Goal: Entertainment & Leisure: Consume media (video, audio)

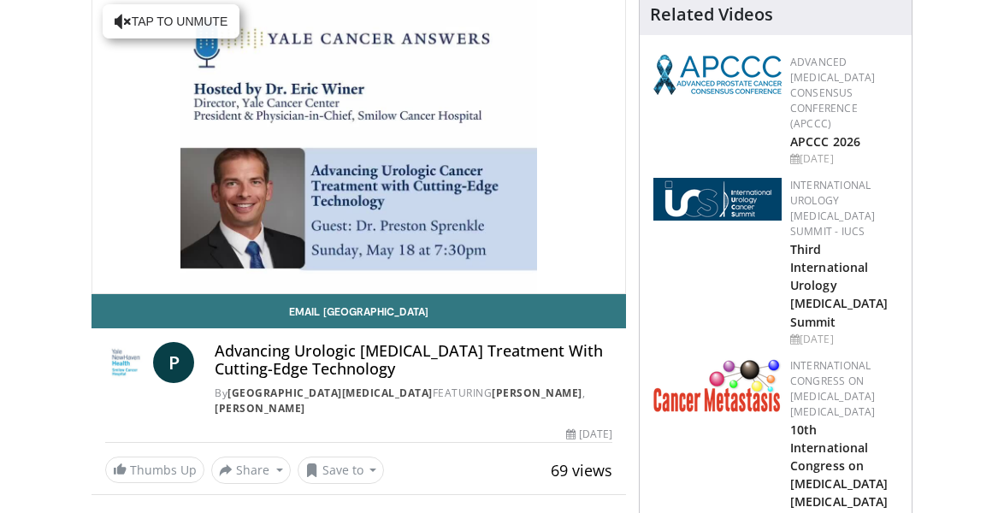
scroll to position [161, 0]
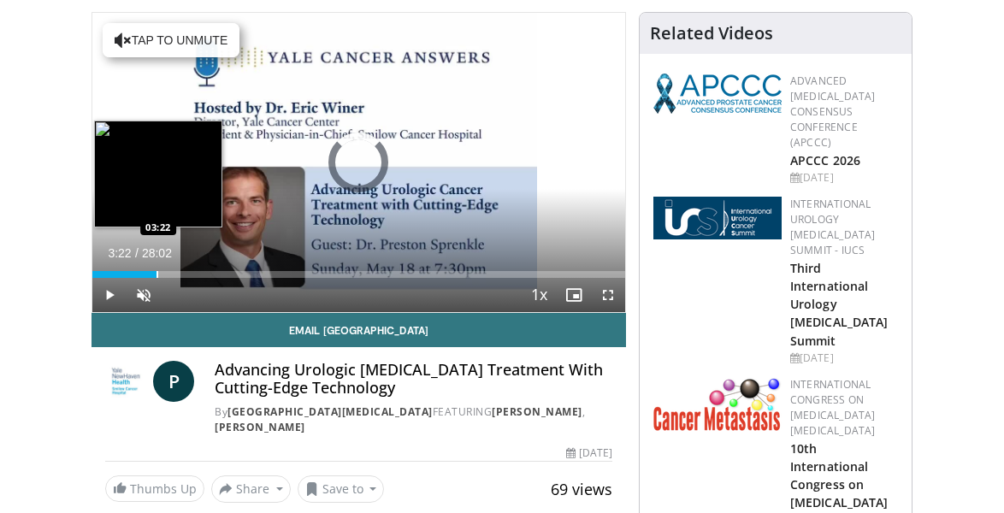
click at [157, 269] on div "Loaded : 2.97% 00:08 03:22" at bounding box center [358, 270] width 533 height 16
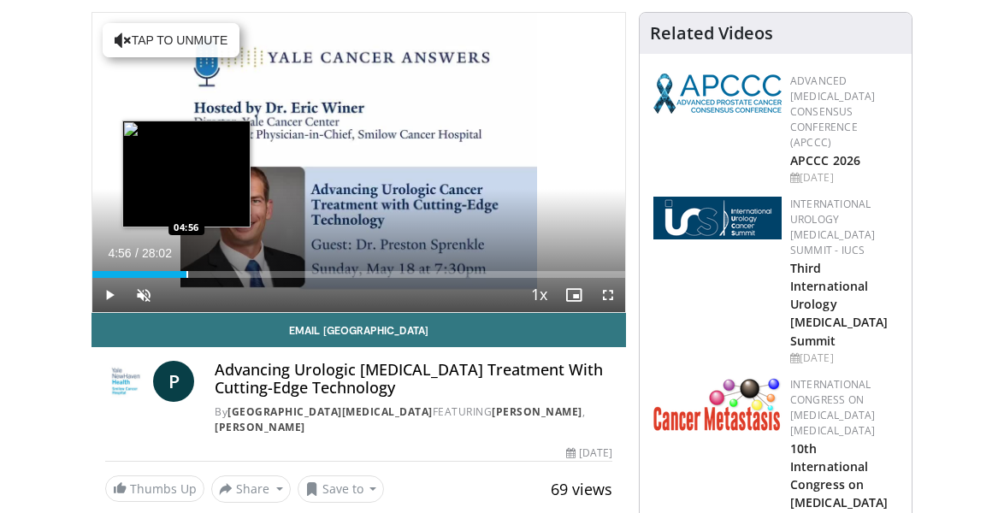
click at [186, 274] on div "Progress Bar" at bounding box center [187, 274] width 2 height 7
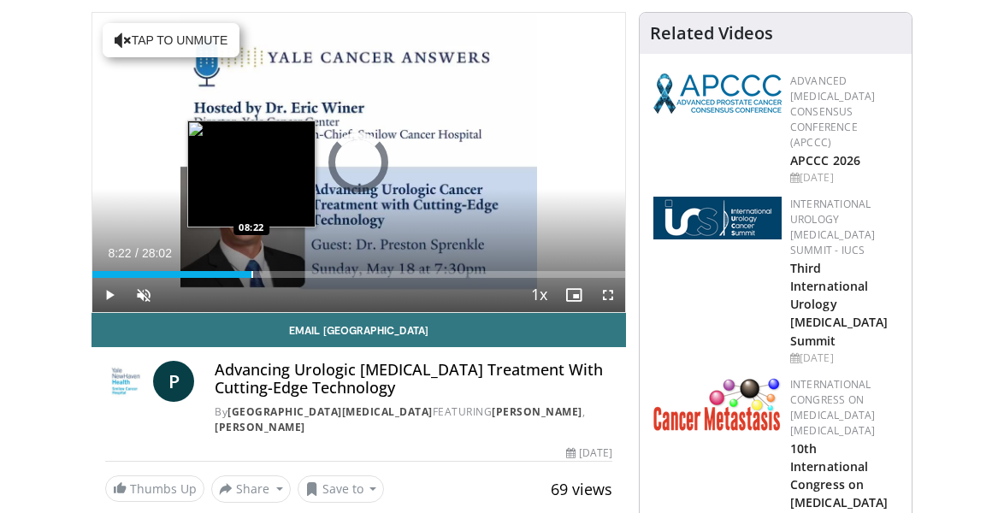
click at [251, 273] on div "Progress Bar" at bounding box center [252, 274] width 2 height 7
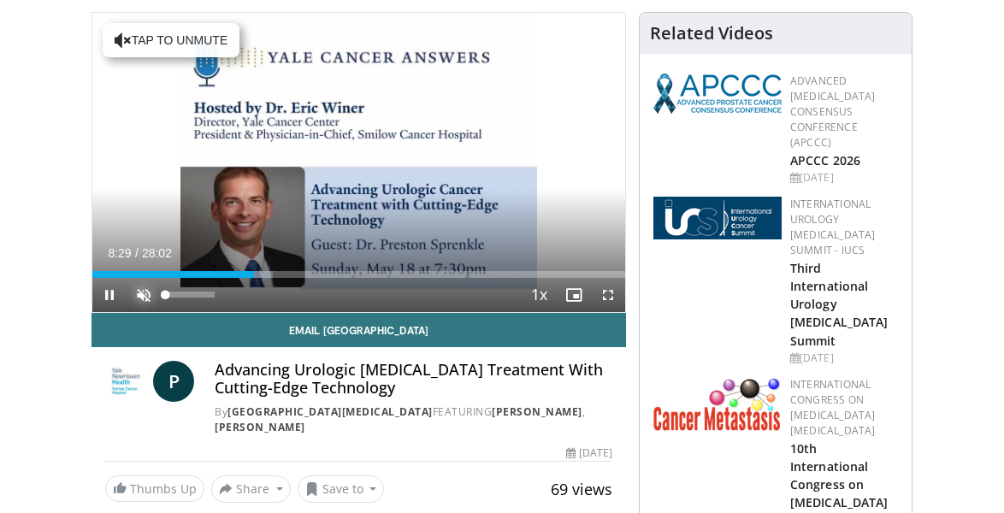
click at [135, 292] on span "Video Player" at bounding box center [144, 295] width 34 height 34
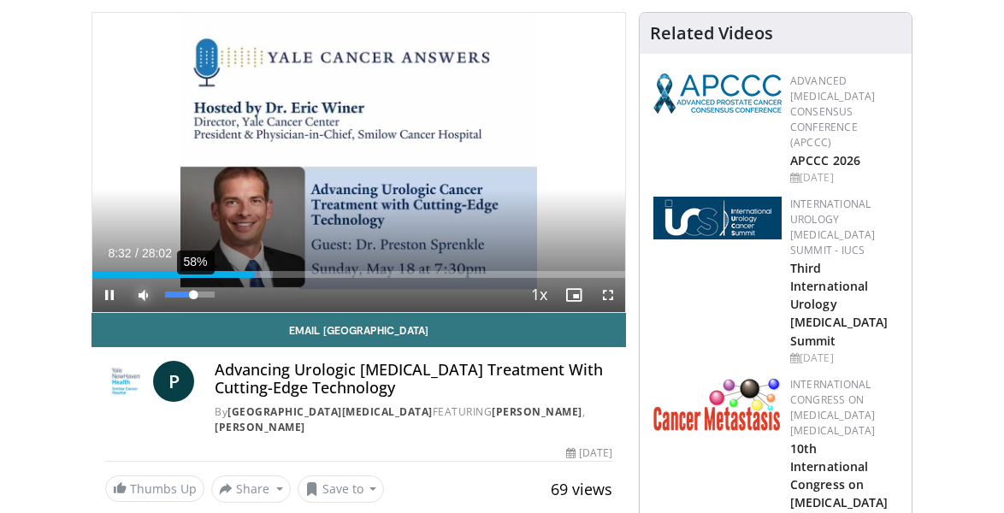
drag, startPoint x: 184, startPoint y: 293, endPoint x: 193, endPoint y: 293, distance: 9.4
click at [193, 293] on div "58%" at bounding box center [189, 295] width 49 height 6
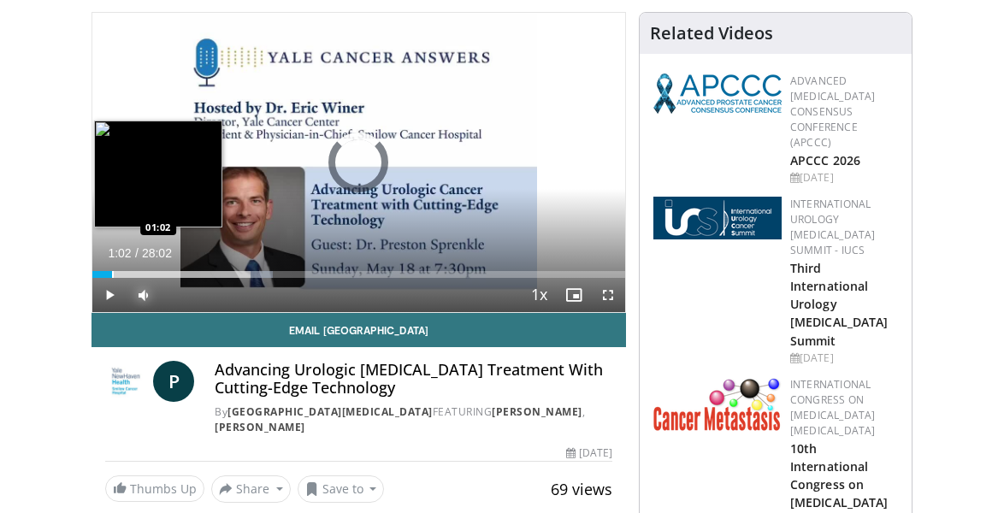
click at [112, 273] on div "Progress Bar" at bounding box center [113, 274] width 2 height 7
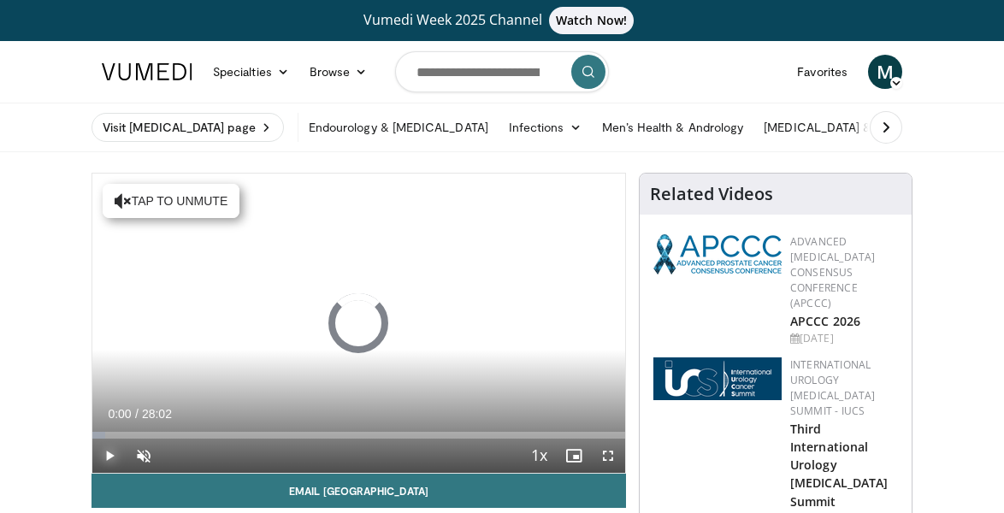
click at [112, 451] on span "Video Player" at bounding box center [109, 456] width 34 height 34
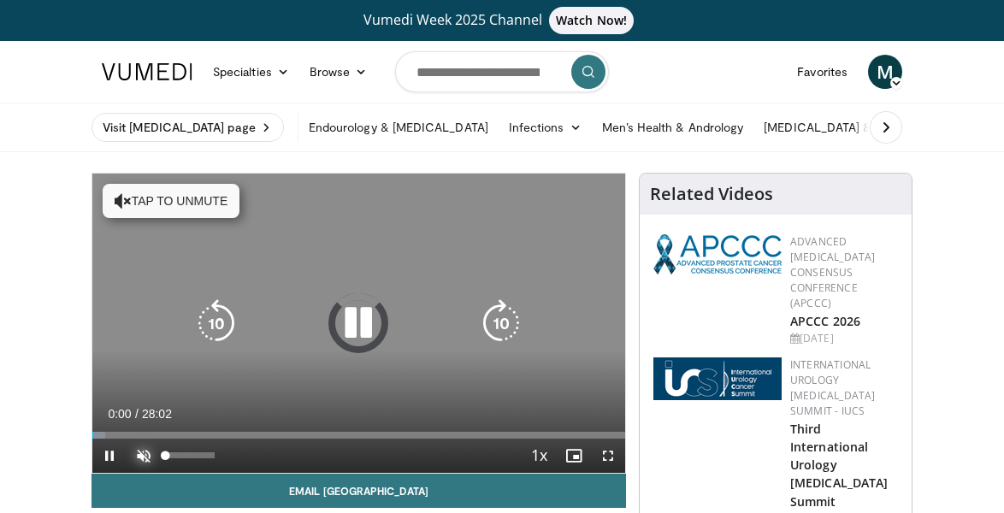
click at [145, 452] on span "Video Player" at bounding box center [144, 456] width 34 height 34
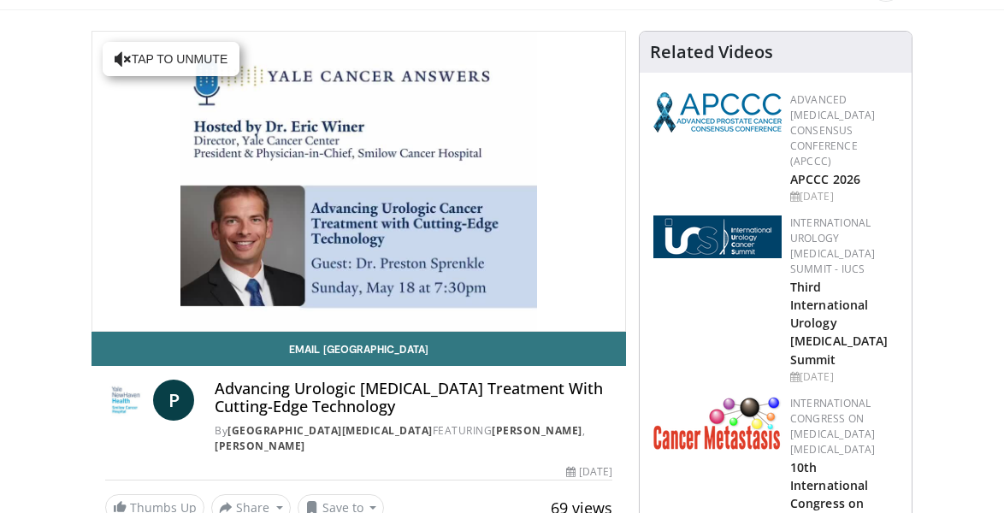
scroll to position [161, 0]
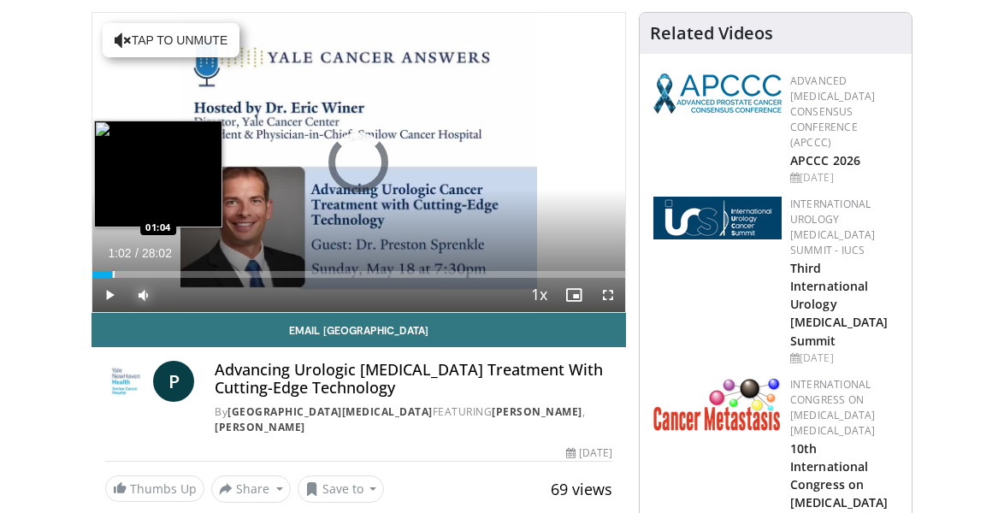
click at [112, 271] on div "Loaded : 2.97% 01:02 01:04" at bounding box center [358, 274] width 533 height 7
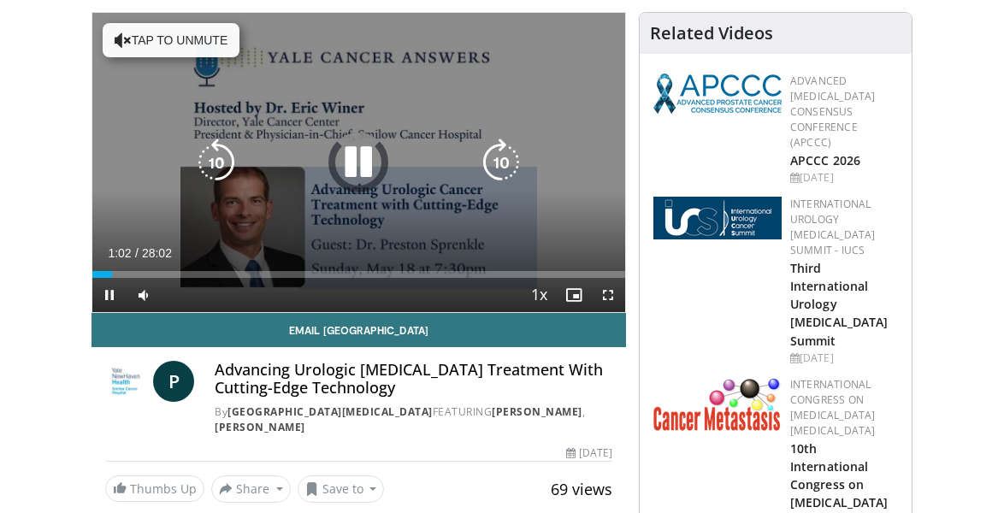
click at [163, 38] on button "Tap to unmute" at bounding box center [171, 40] width 137 height 34
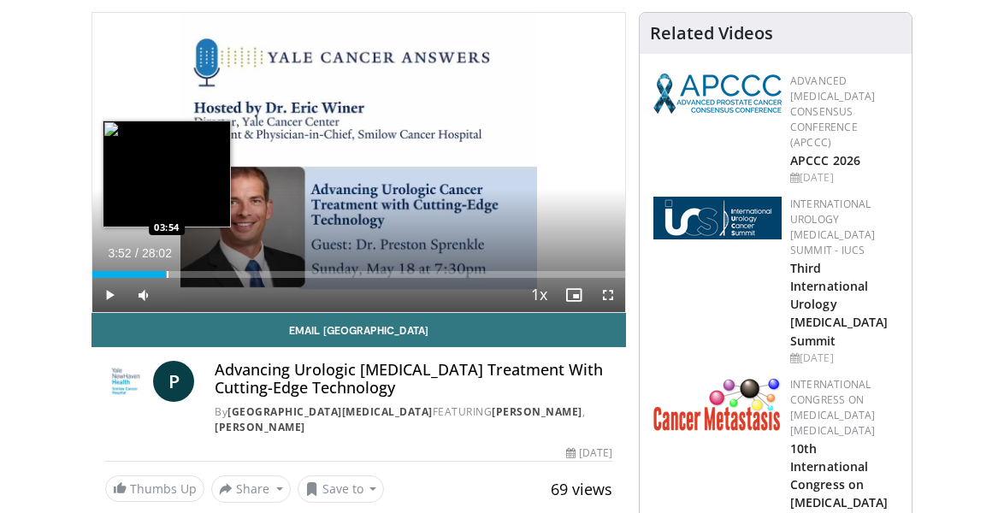
click at [166, 271] on div "Loaded : 14.25% 03:52 03:54" at bounding box center [358, 274] width 533 height 7
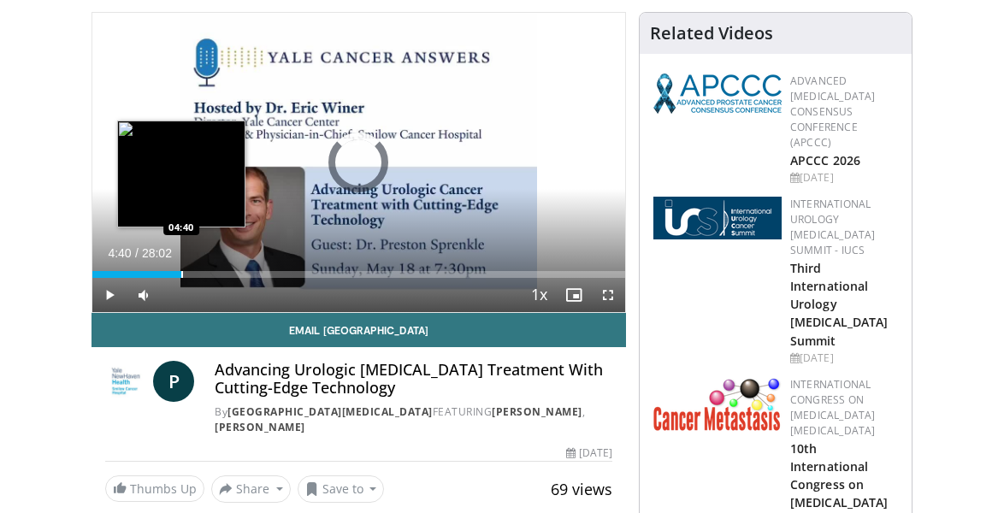
click at [182, 274] on div "Progress Bar" at bounding box center [182, 274] width 2 height 7
click at [187, 274] on div "Progress Bar" at bounding box center [187, 274] width 2 height 7
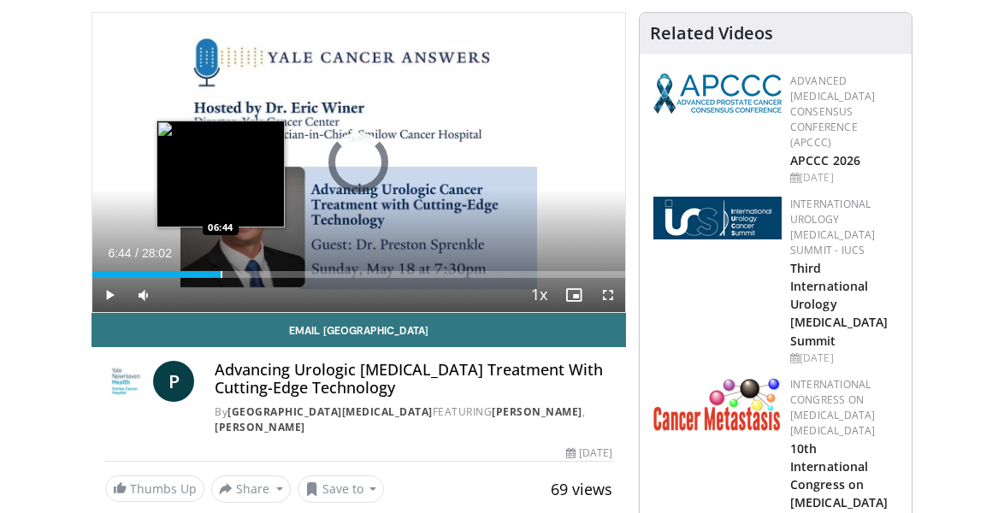
click at [221, 275] on div "Progress Bar" at bounding box center [222, 274] width 2 height 7
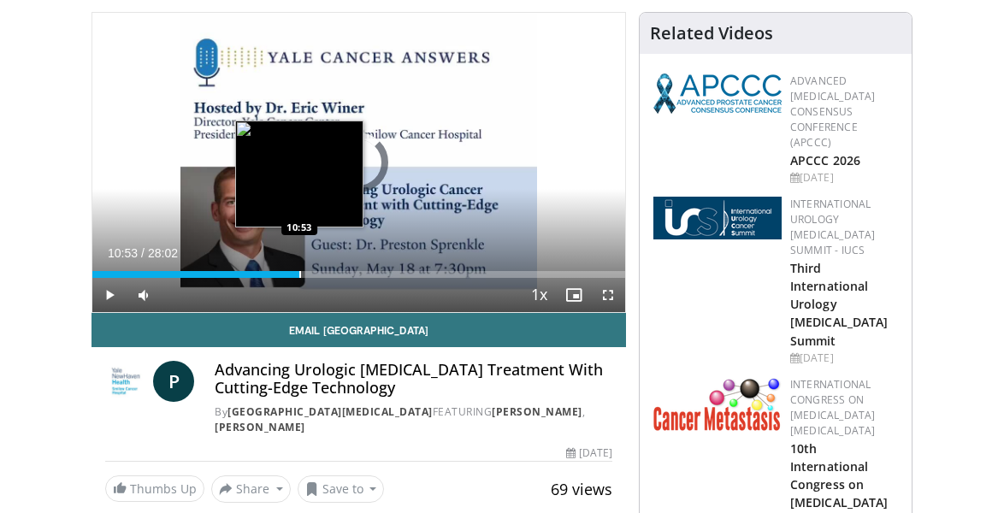
click at [299, 275] on div "Progress Bar" at bounding box center [300, 274] width 2 height 7
